Goal: Task Accomplishment & Management: Manage account settings

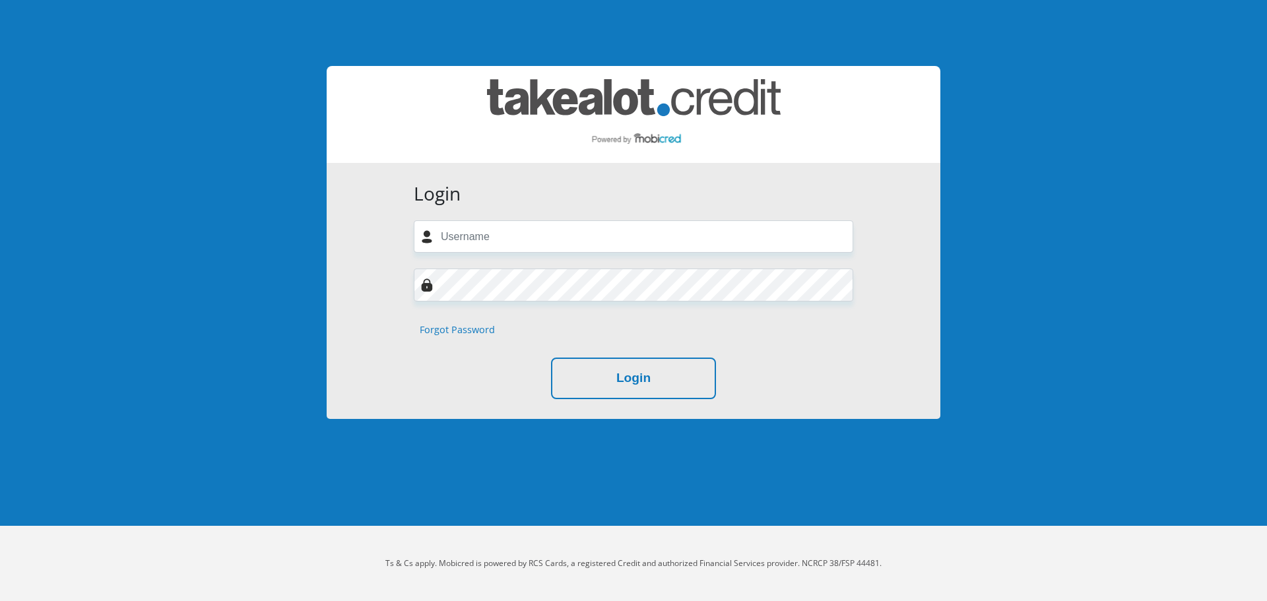
click at [573, 236] on input "text" at bounding box center [633, 236] width 439 height 32
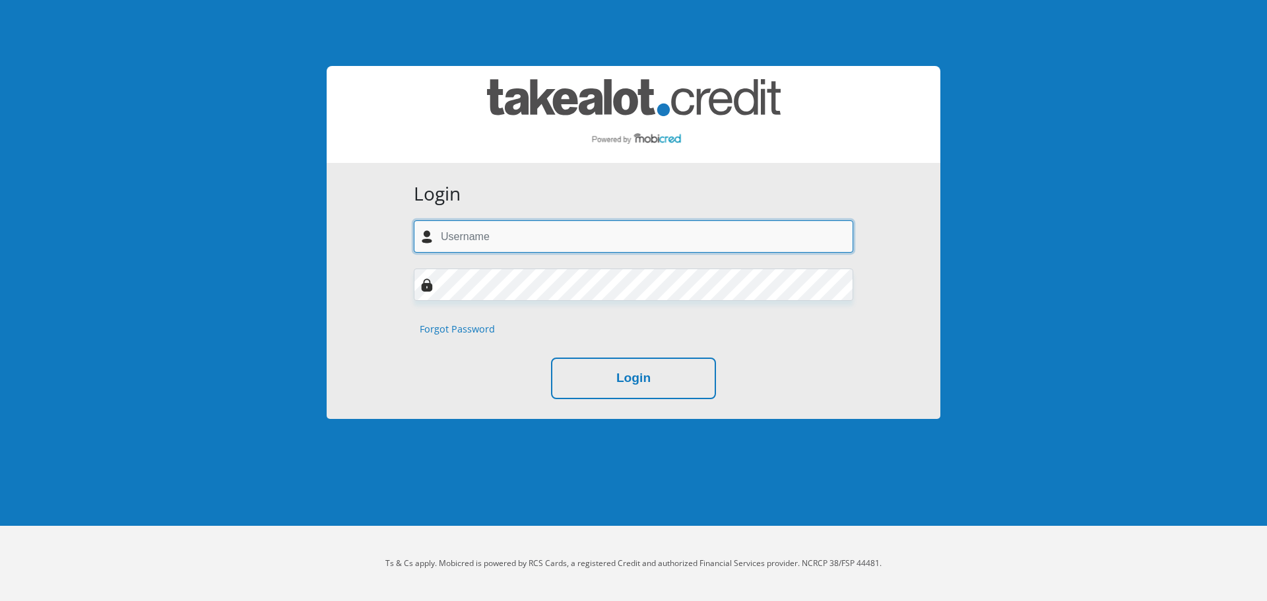
type input "wian.malan@gmail.com"
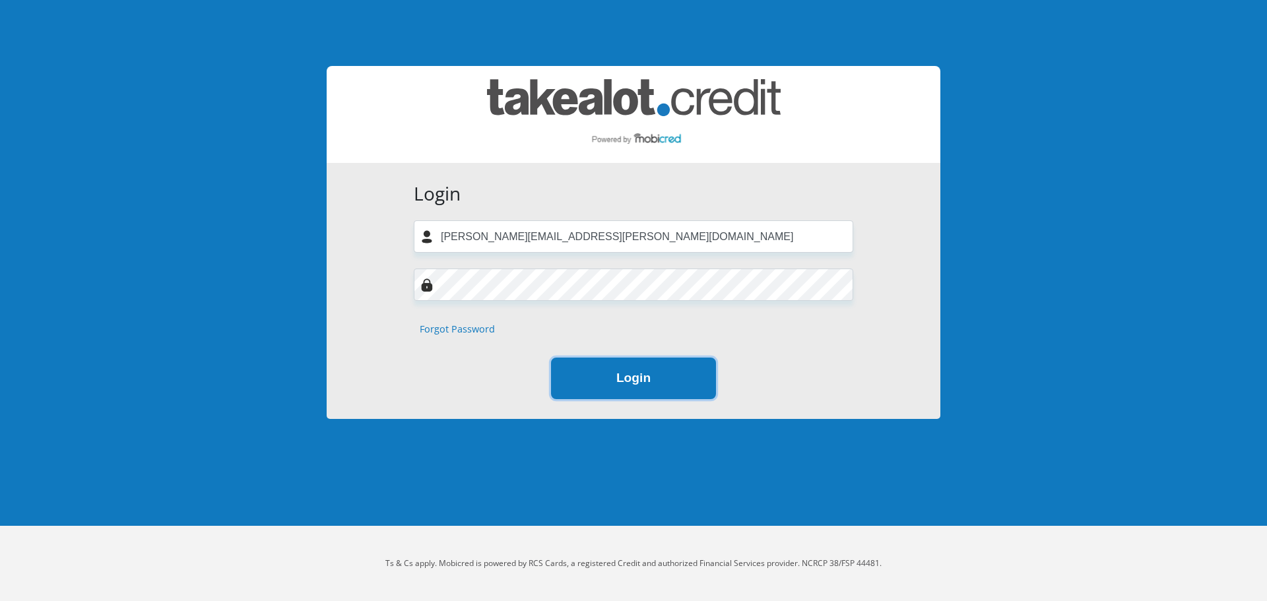
click at [622, 375] on button "Login" at bounding box center [633, 379] width 165 height 42
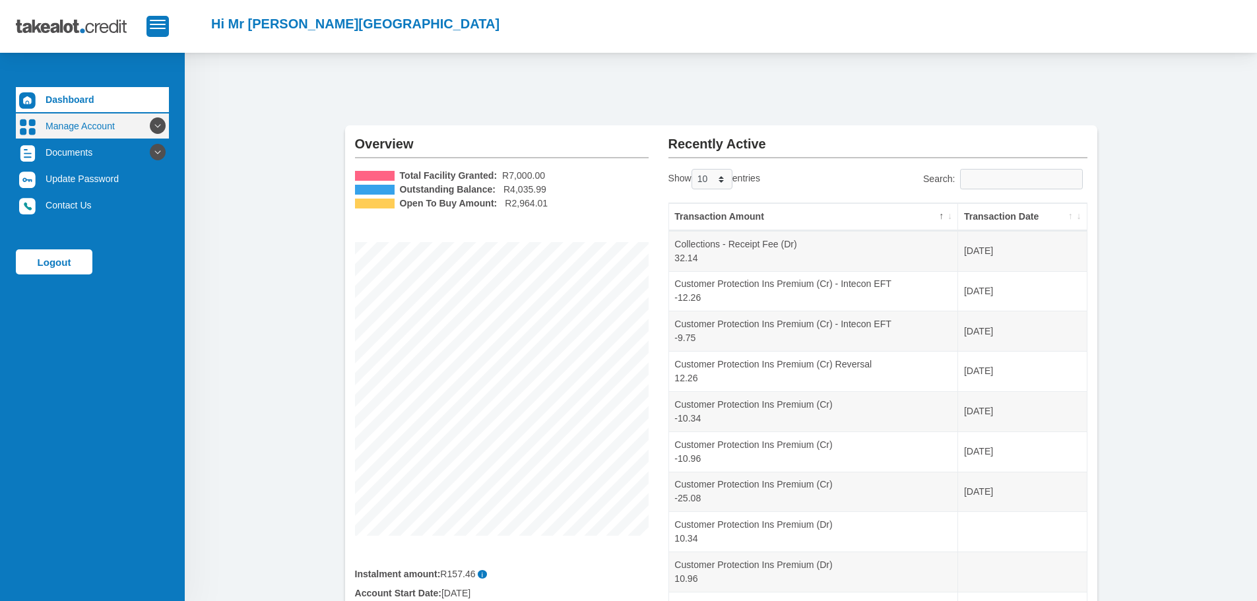
click at [147, 122] on icon at bounding box center [157, 126] width 22 height 22
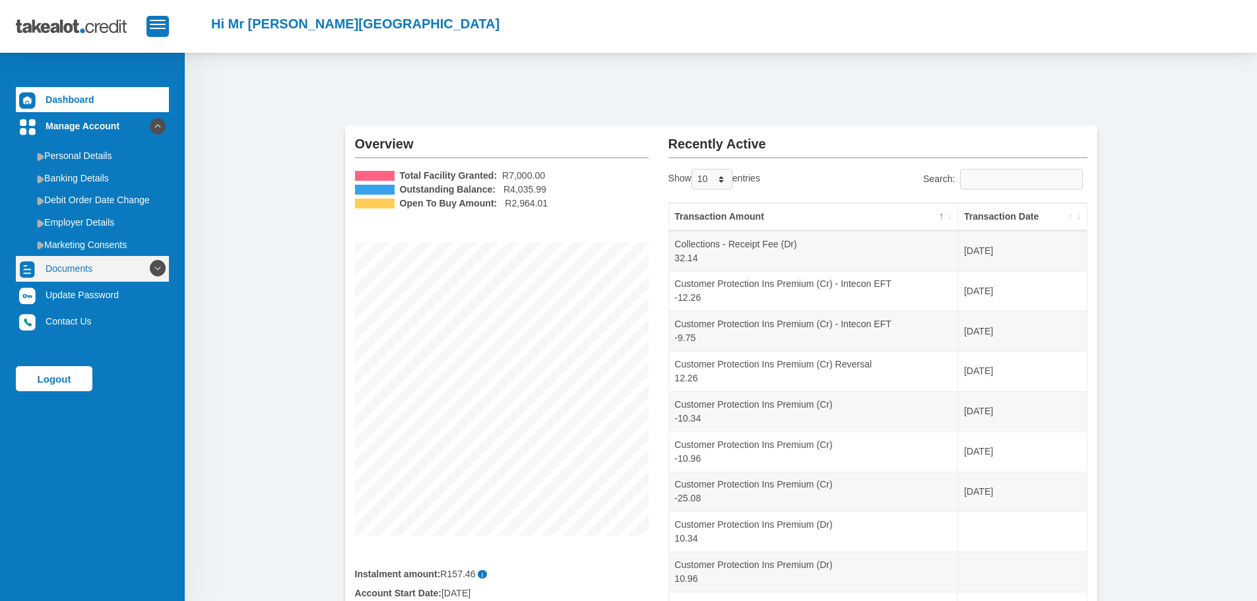
click at [146, 265] on icon at bounding box center [157, 268] width 22 height 22
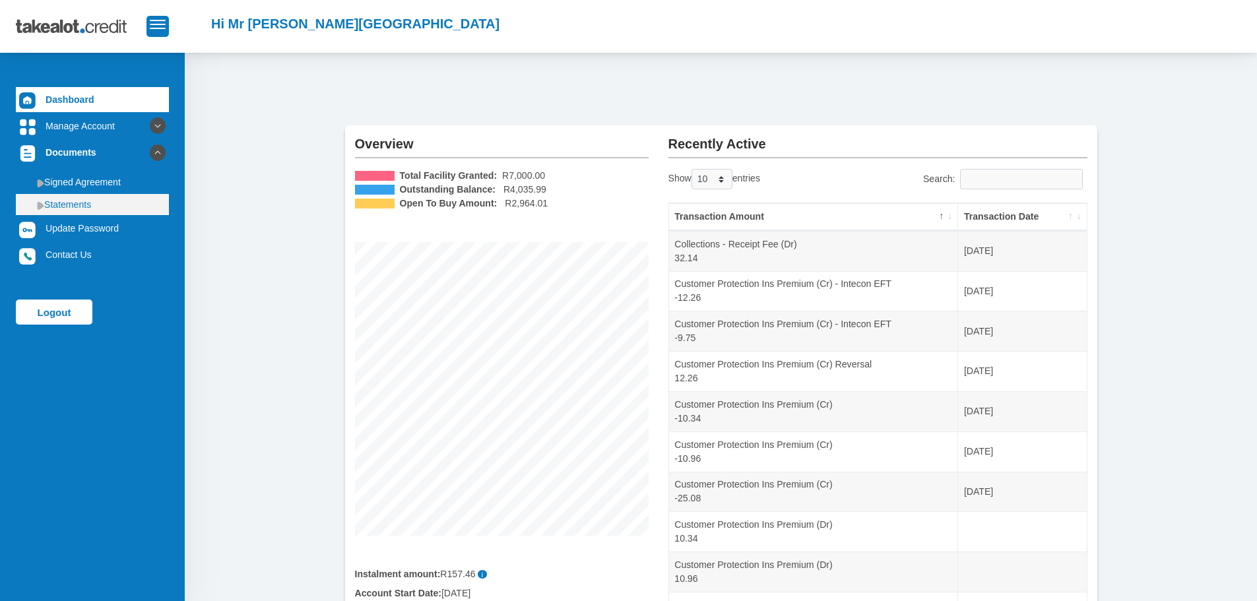
click at [40, 204] on img at bounding box center [40, 205] width 7 height 9
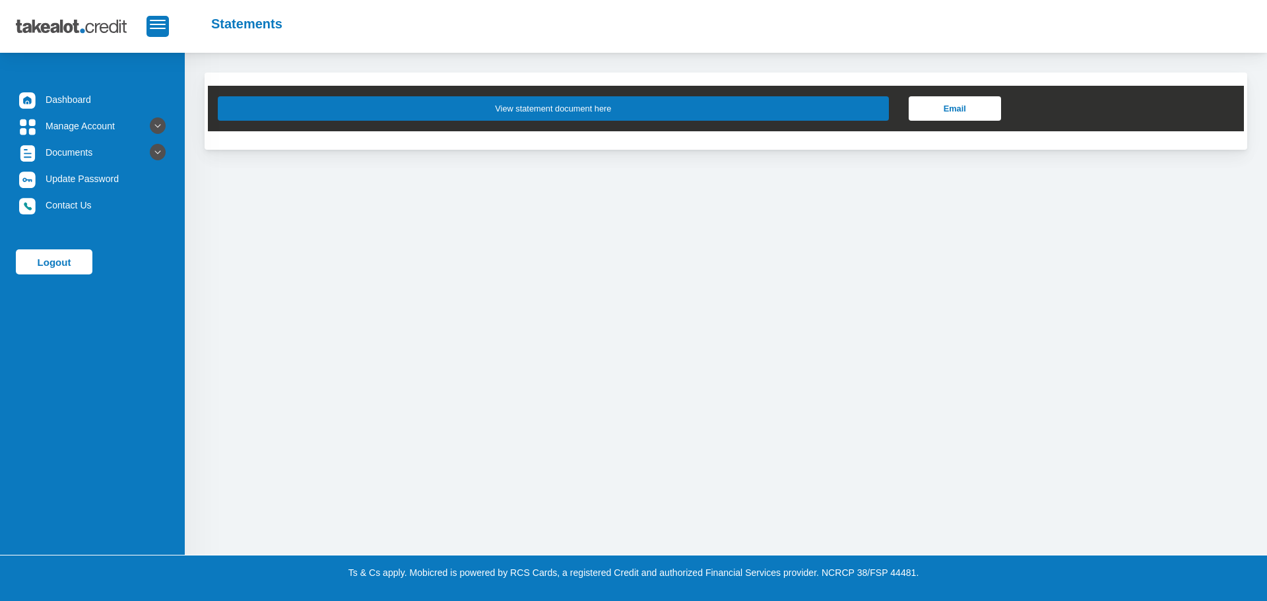
click at [576, 110] on button "View statement document here" at bounding box center [553, 108] width 671 height 24
